Goal: Task Accomplishment & Management: Use online tool/utility

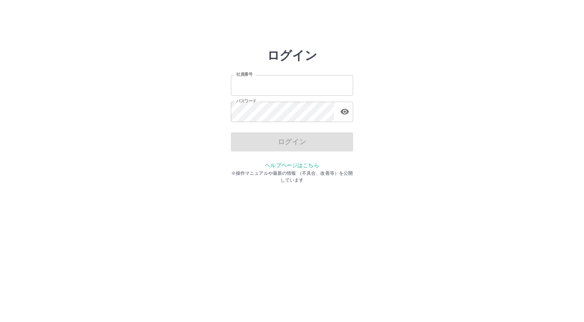
type input "*******"
click at [278, 148] on div "ログイン" at bounding box center [292, 141] width 122 height 19
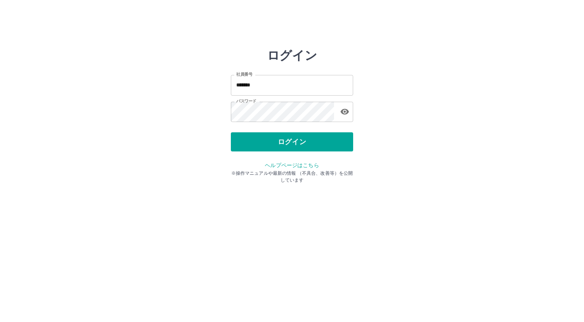
click at [278, 148] on button "ログイン" at bounding box center [292, 141] width 122 height 19
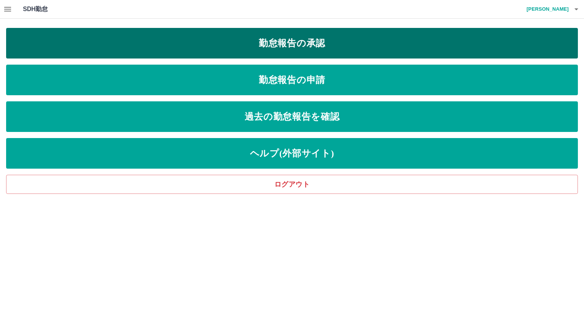
click at [319, 44] on link "勤怠報告の承認" at bounding box center [292, 43] width 572 height 31
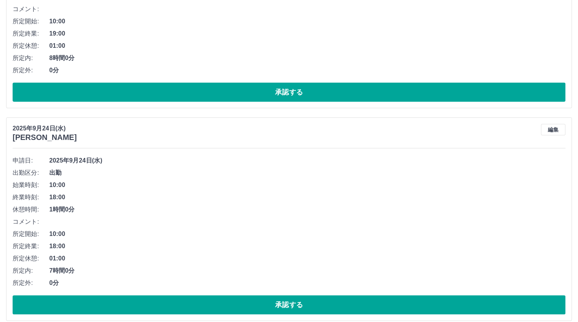
scroll to position [191, 0]
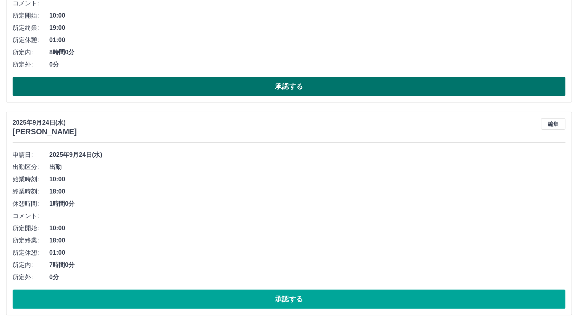
click at [166, 88] on button "承認する" at bounding box center [289, 86] width 553 height 19
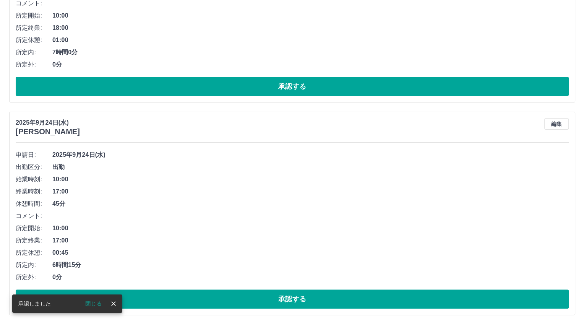
scroll to position [0, 0]
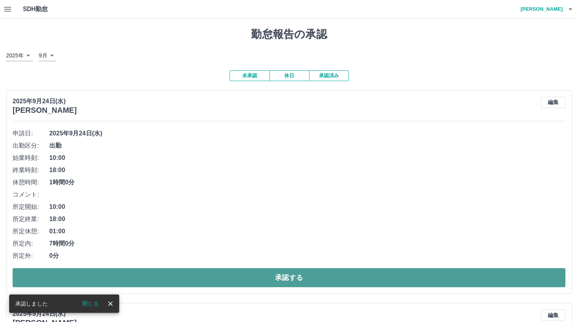
click at [260, 284] on button "承認する" at bounding box center [289, 277] width 553 height 19
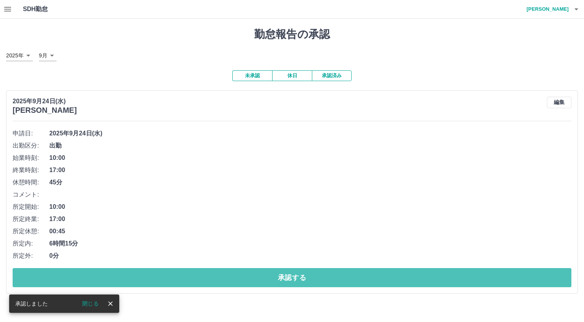
click at [260, 284] on button "承認する" at bounding box center [292, 277] width 559 height 19
